Goal: Transaction & Acquisition: Purchase product/service

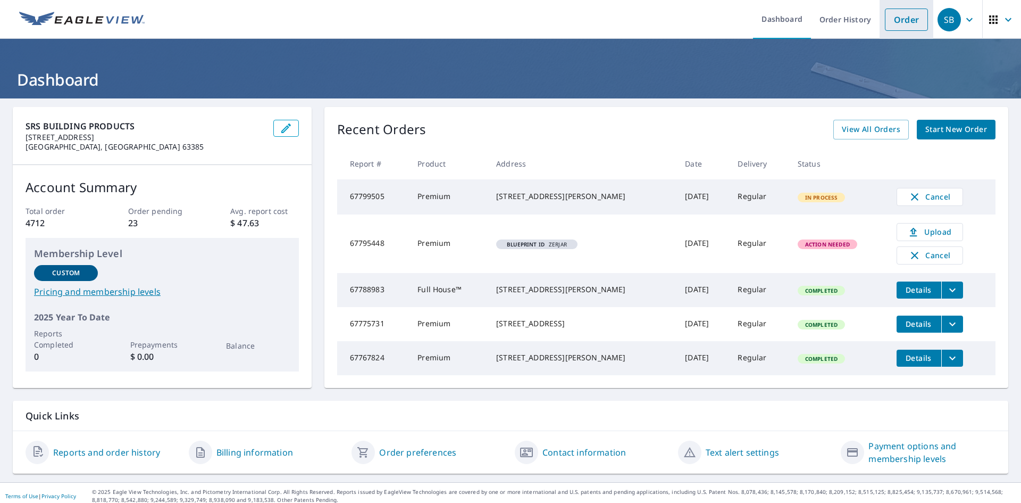
click at [898, 14] on link "Order" at bounding box center [906, 20] width 43 height 22
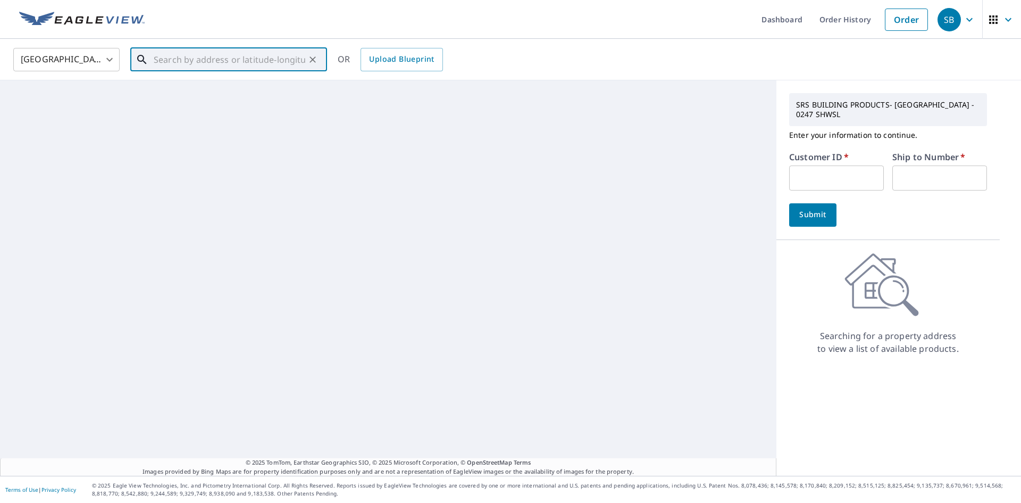
click at [247, 64] on input "text" at bounding box center [230, 60] width 152 height 30
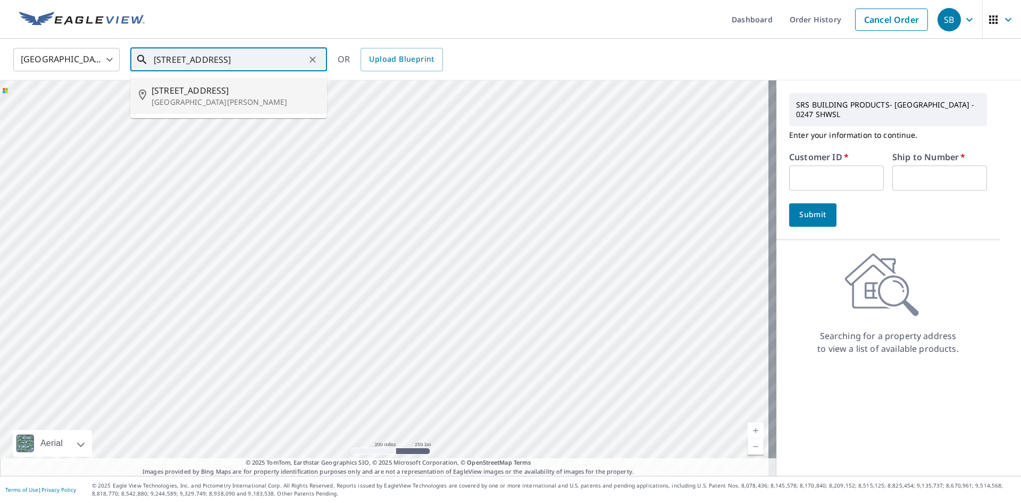
click at [238, 96] on span "[STREET_ADDRESS]" at bounding box center [235, 90] width 167 height 13
type input "[STREET_ADDRESS][PERSON_NAME]"
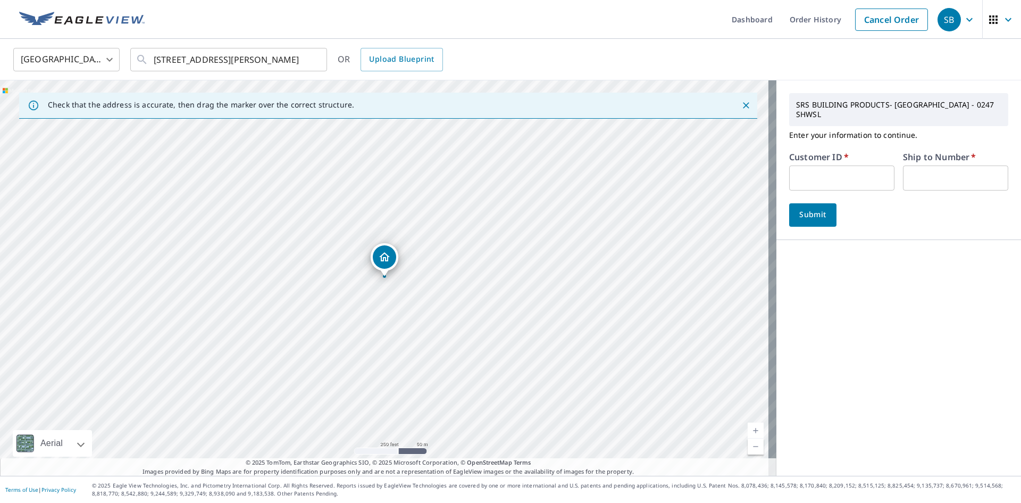
click at [810, 171] on input "text" at bounding box center [841, 177] width 105 height 25
type input "atlasconst"
click at [970, 166] on input "text" at bounding box center [955, 177] width 105 height 25
type input "1"
click at [765, 216] on div "[STREET_ADDRESS][PERSON_NAME]" at bounding box center [388, 277] width 777 height 395
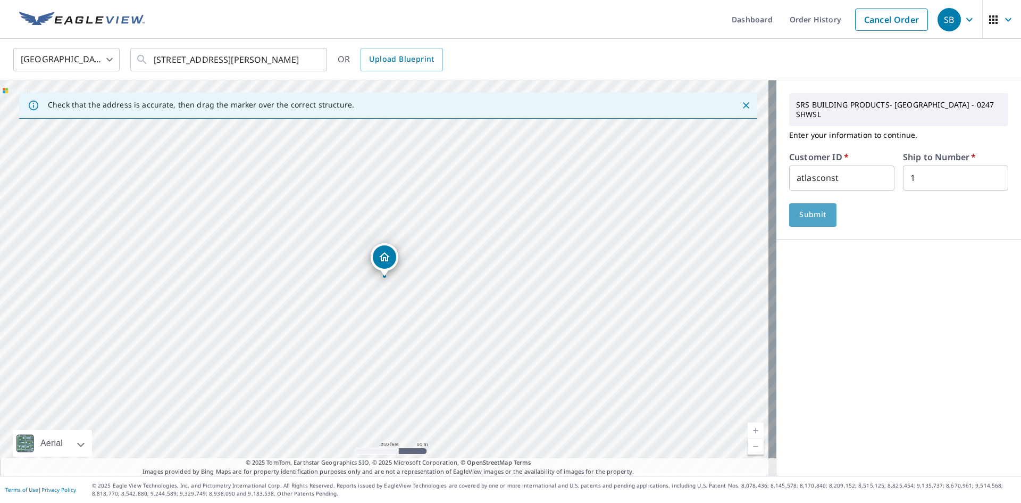
click at [803, 209] on span "Submit" at bounding box center [813, 214] width 30 height 13
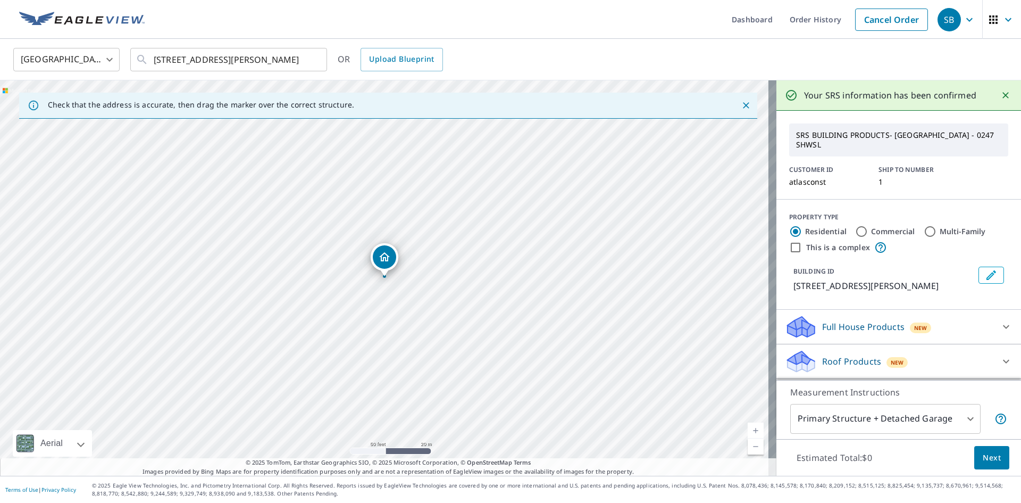
scroll to position [53, 0]
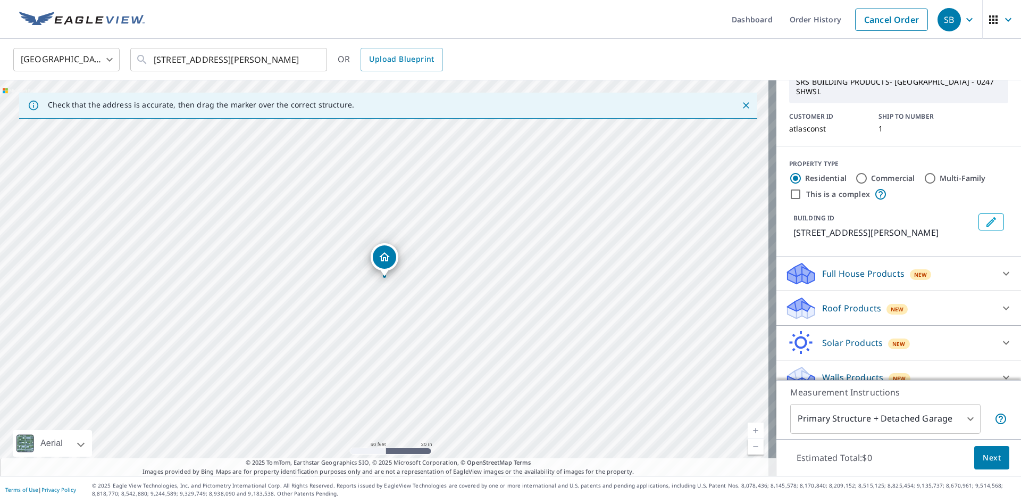
click at [953, 321] on div "Roof Products New" at bounding box center [889, 308] width 209 height 25
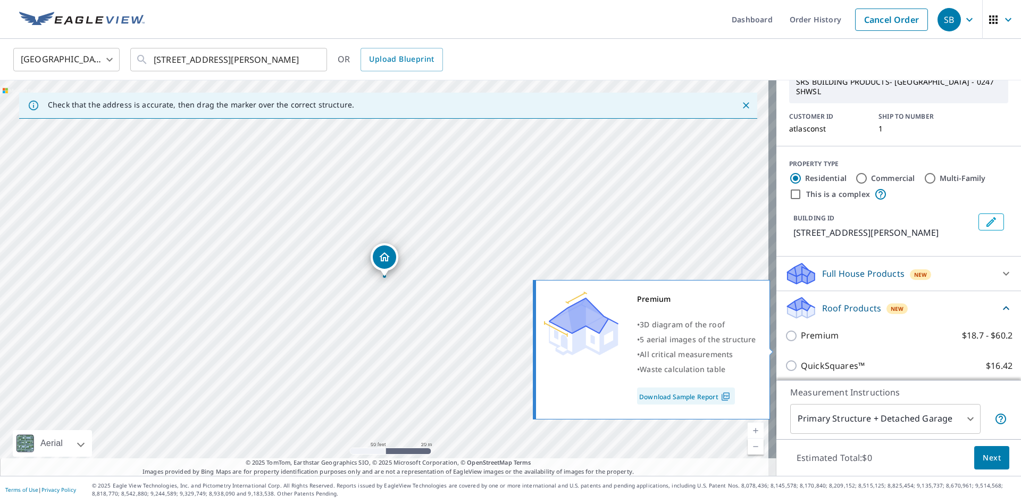
click at [818, 342] on p "Premium" at bounding box center [820, 335] width 38 height 13
click at [801, 342] on input "Premium $18.7 - $60.2" at bounding box center [793, 335] width 16 height 13
checkbox input "true"
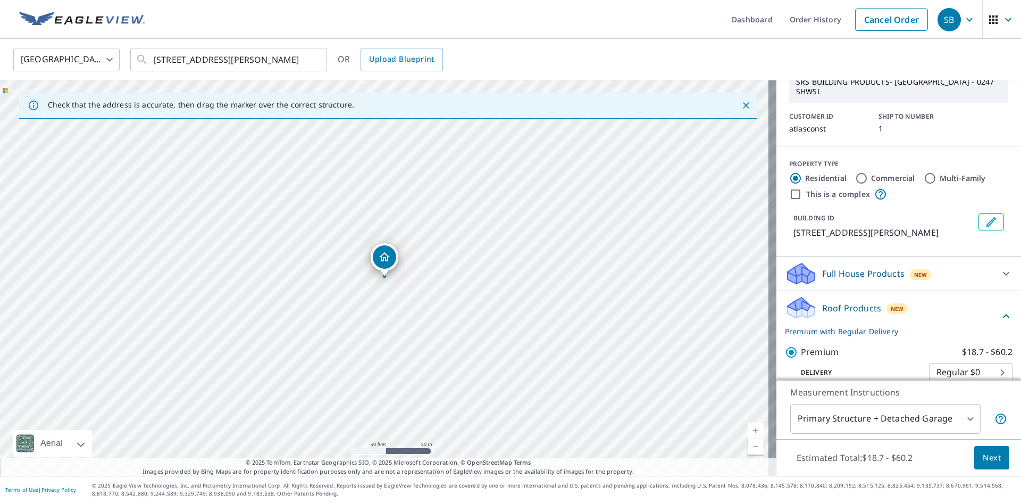
click at [916, 416] on body "SB SB Dashboard Order History Cancel Order SB [GEOGRAPHIC_DATA] [GEOGRAPHIC_DAT…" at bounding box center [510, 251] width 1021 height 503
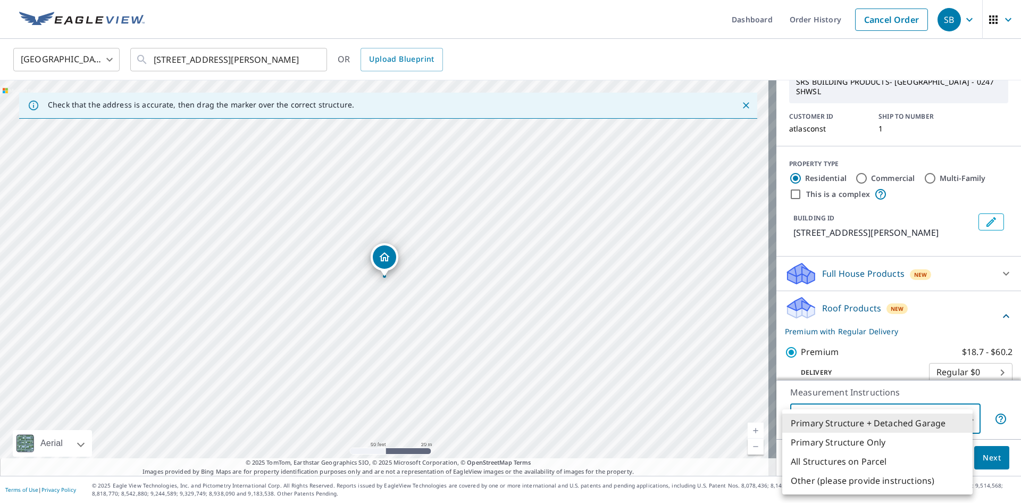
click at [865, 444] on li "Primary Structure Only" at bounding box center [877, 441] width 190 height 19
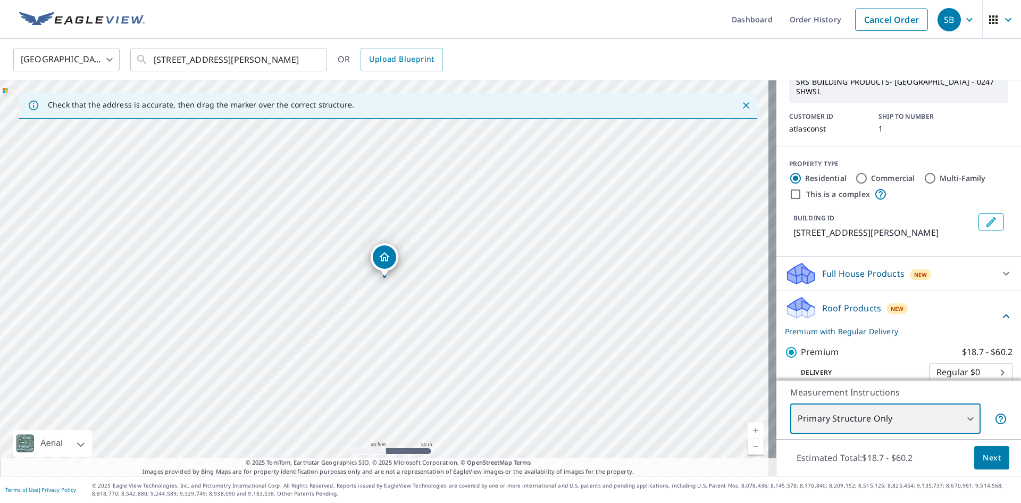
type input "2"
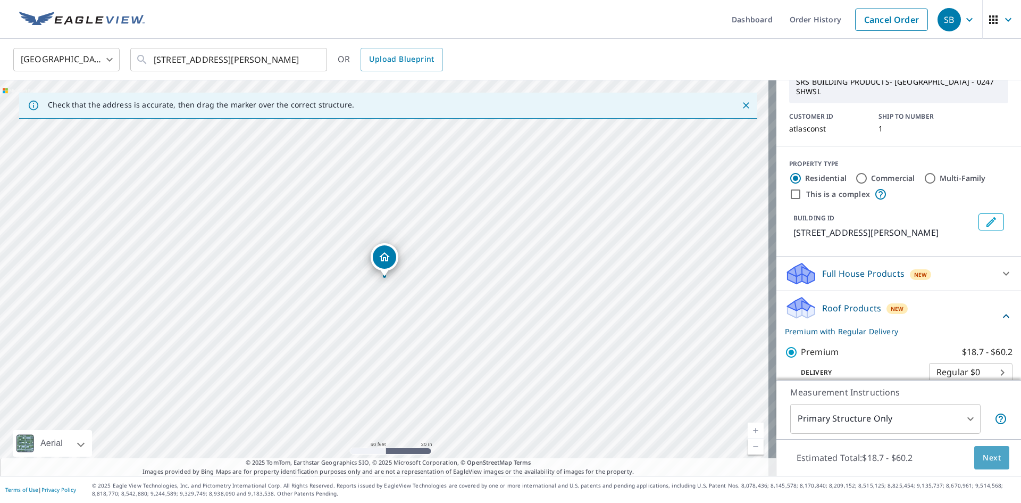
click at [989, 456] on span "Next" at bounding box center [992, 457] width 18 height 13
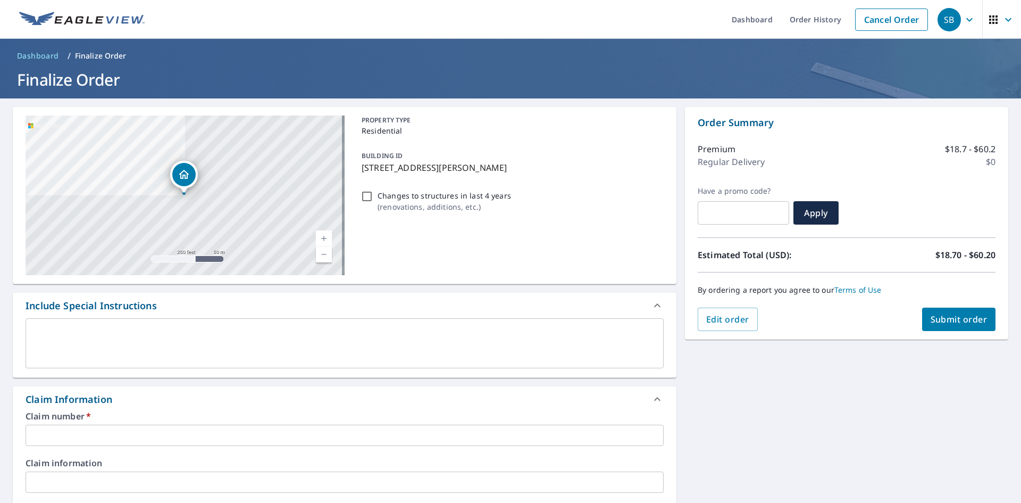
drag, startPoint x: 359, startPoint y: 164, endPoint x: 558, endPoint y: 173, distance: 199.1
click at [558, 173] on p "[STREET_ADDRESS][PERSON_NAME]" at bounding box center [511, 167] width 298 height 13
checkbox input "true"
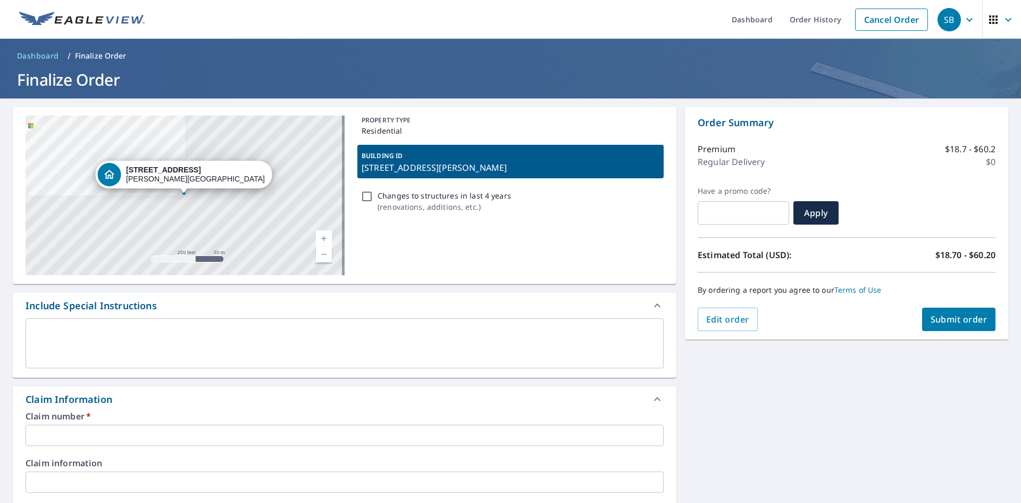
copy p "[STREET_ADDRESS][PERSON_NAME]"
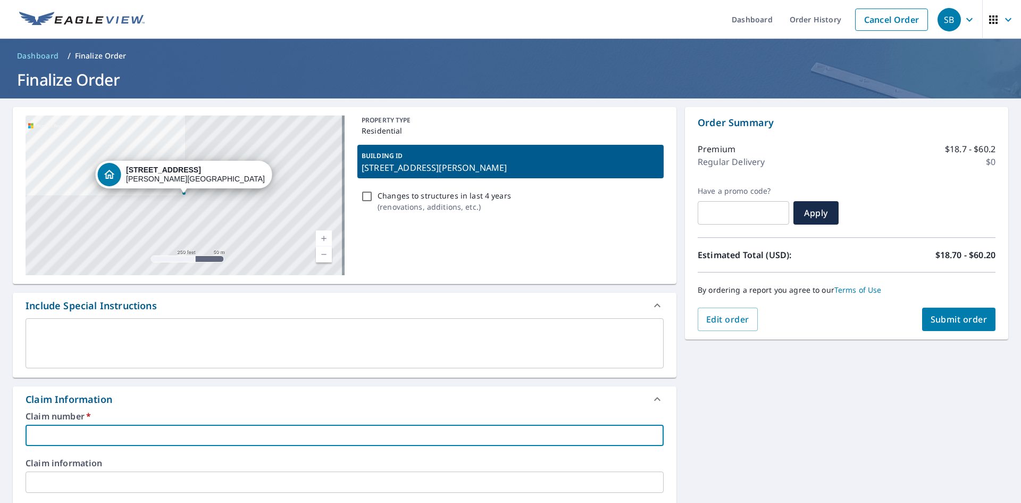
click at [100, 430] on input "text" at bounding box center [345, 434] width 638 height 21
paste input "[STREET_ADDRESS][PERSON_NAME]"
type input "[STREET_ADDRESS][PERSON_NAME]"
checkbox input "true"
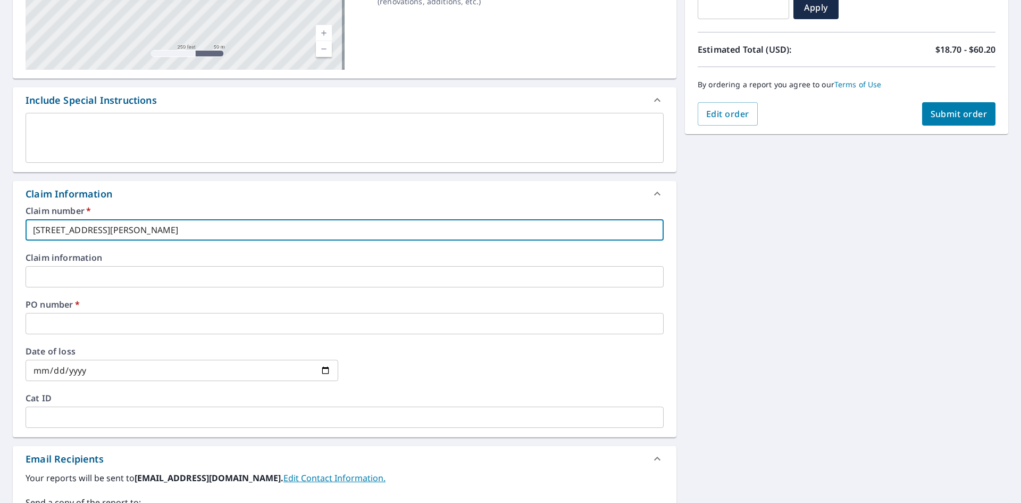
scroll to position [213, 0]
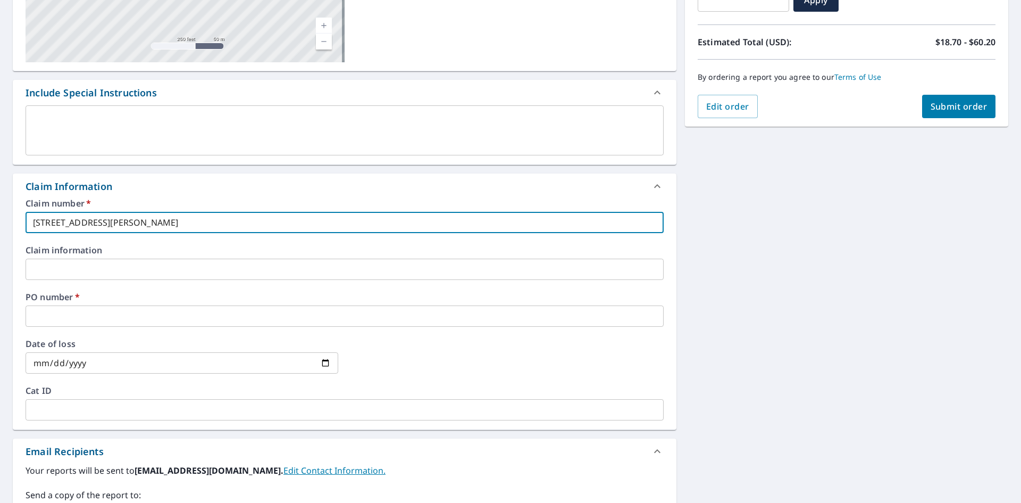
type input "[STREET_ADDRESS][PERSON_NAME]"
click at [93, 316] on input "text" at bounding box center [345, 315] width 638 height 21
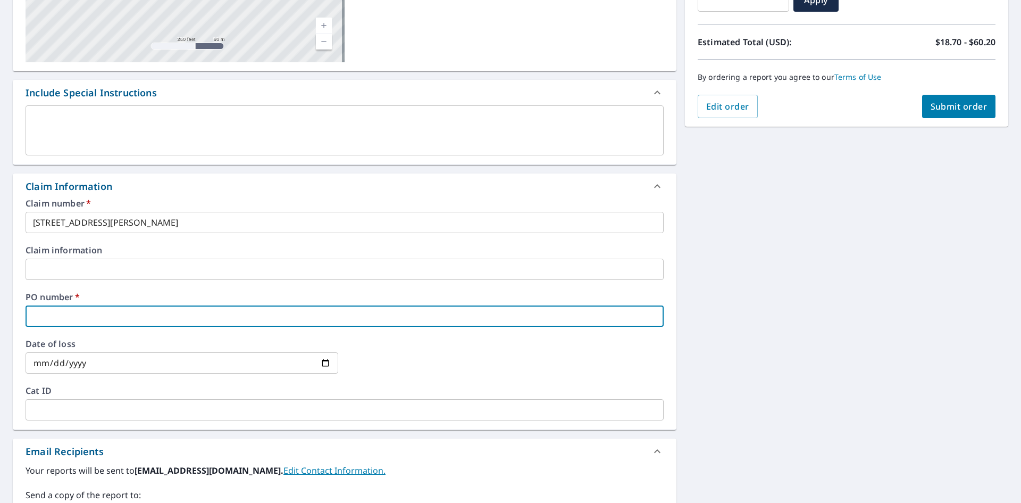
paste input "[STREET_ADDRESS][PERSON_NAME]"
type input "[STREET_ADDRESS][PERSON_NAME]"
checkbox input "true"
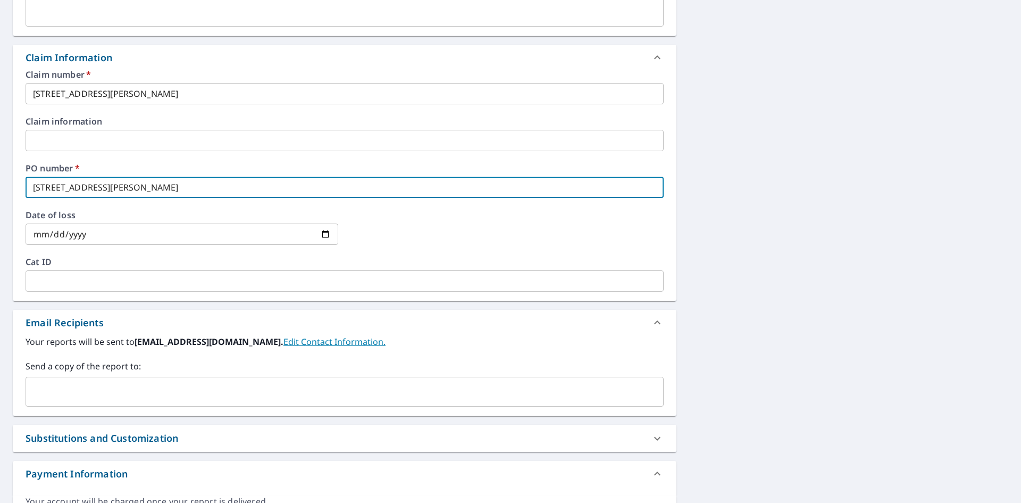
scroll to position [372, 0]
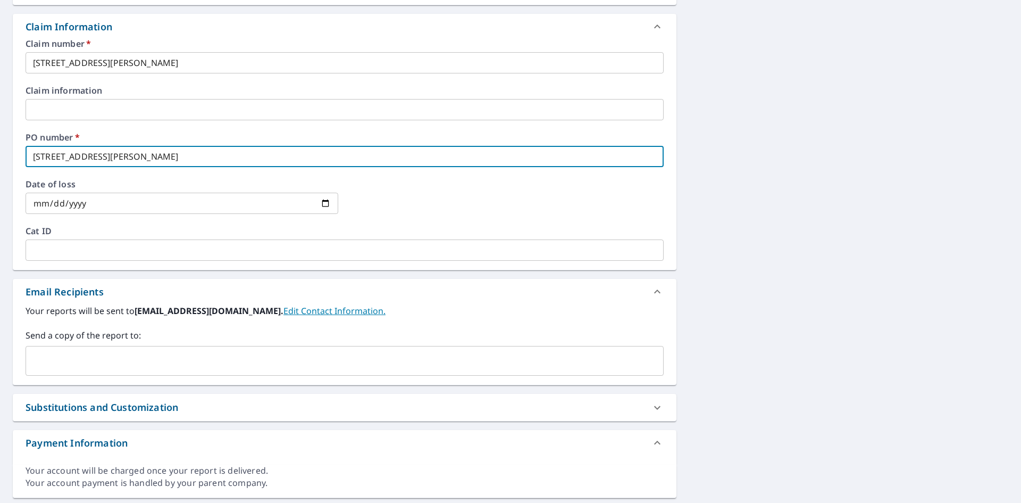
type input "[STREET_ADDRESS][PERSON_NAME]"
click at [139, 364] on input "text" at bounding box center [336, 361] width 613 height 20
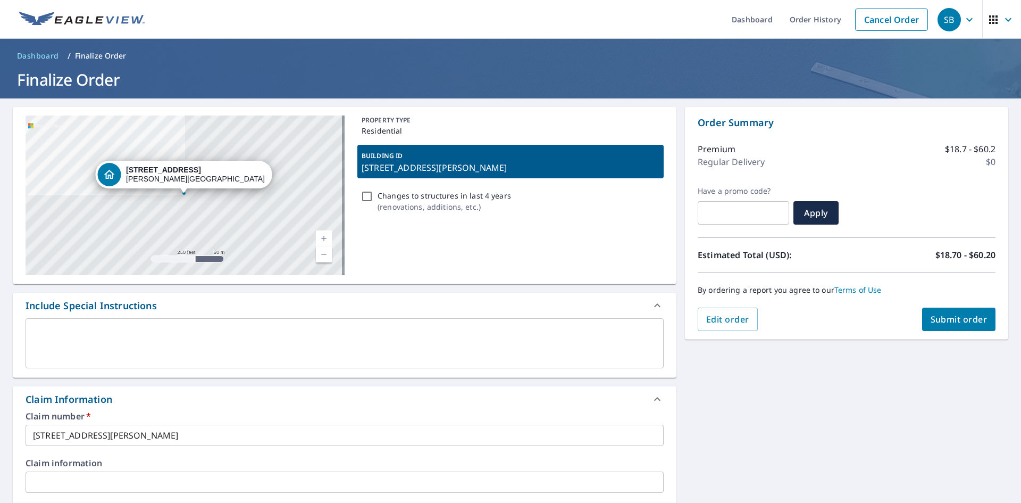
scroll to position [266, 0]
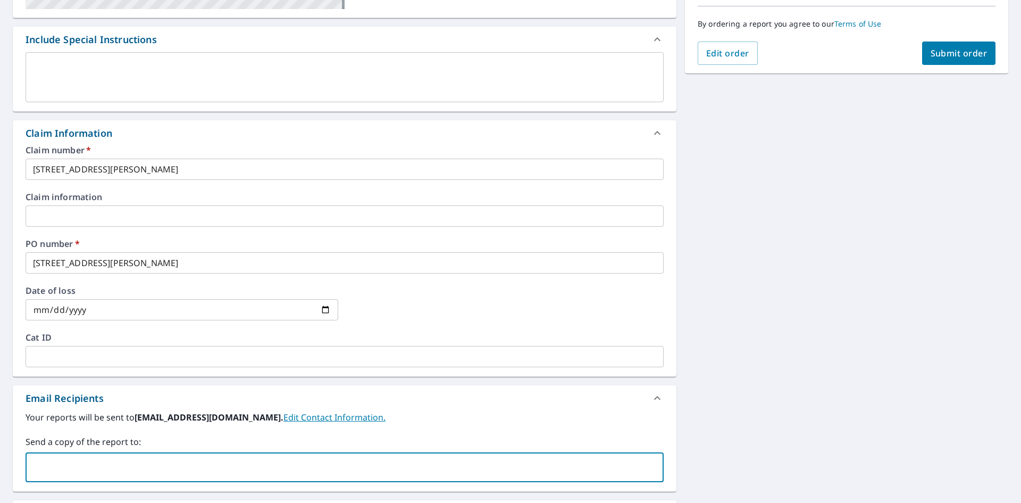
click at [90, 461] on input "text" at bounding box center [336, 467] width 613 height 20
paste input "[EMAIL_ADDRESS][DOMAIN_NAME]"
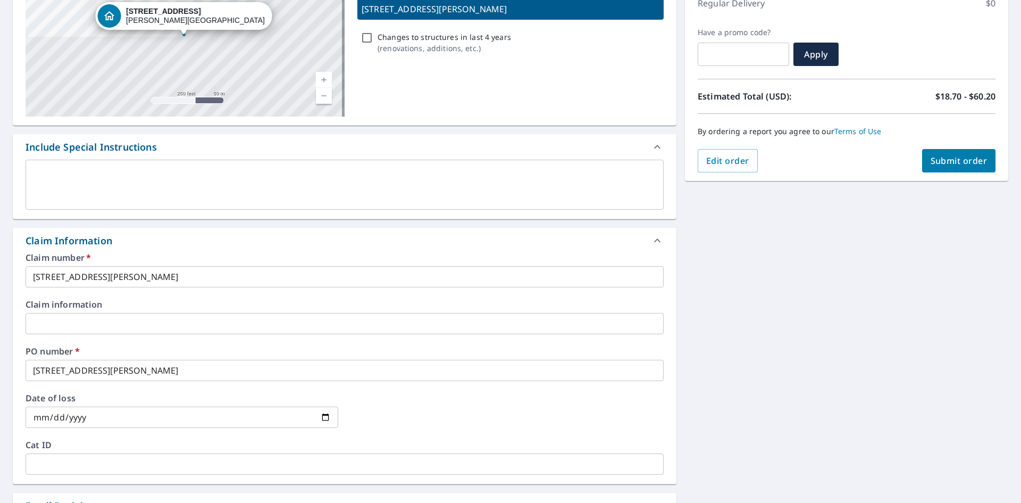
scroll to position [53, 0]
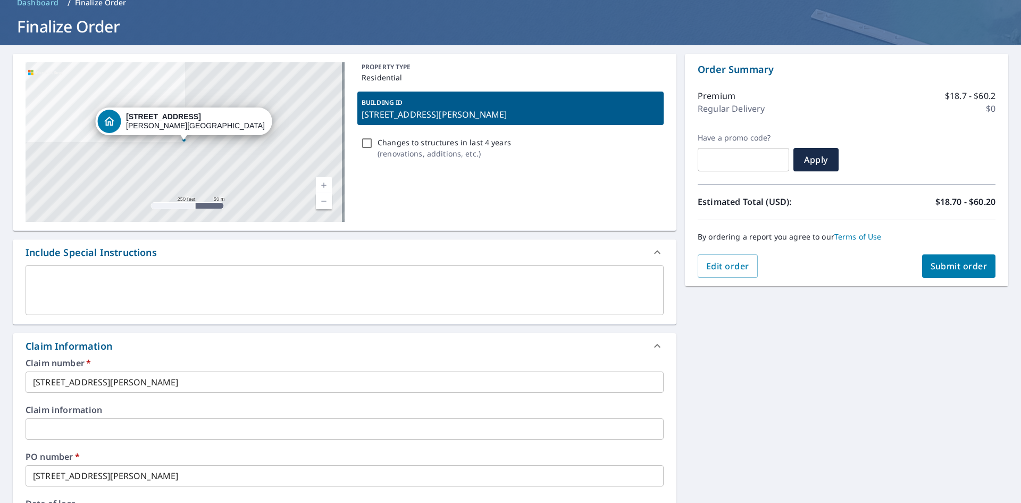
type input "[EMAIL_ADDRESS][DOMAIN_NAME]"
click at [960, 270] on span "Submit order" at bounding box center [959, 266] width 57 height 12
checkbox input "true"
